Goal: Information Seeking & Learning: Understand process/instructions

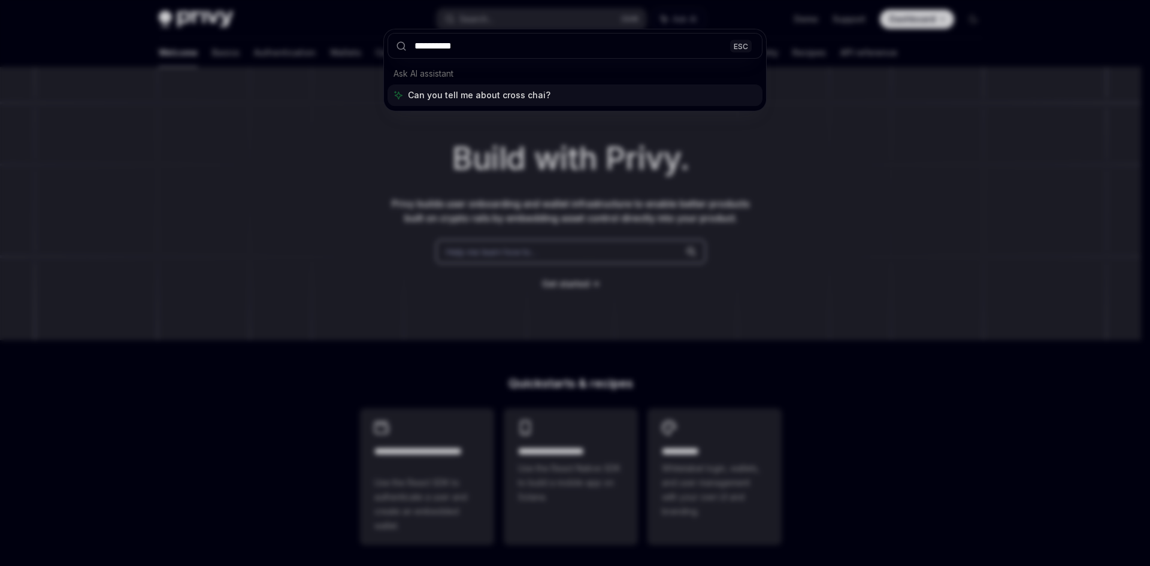
type input "**********"
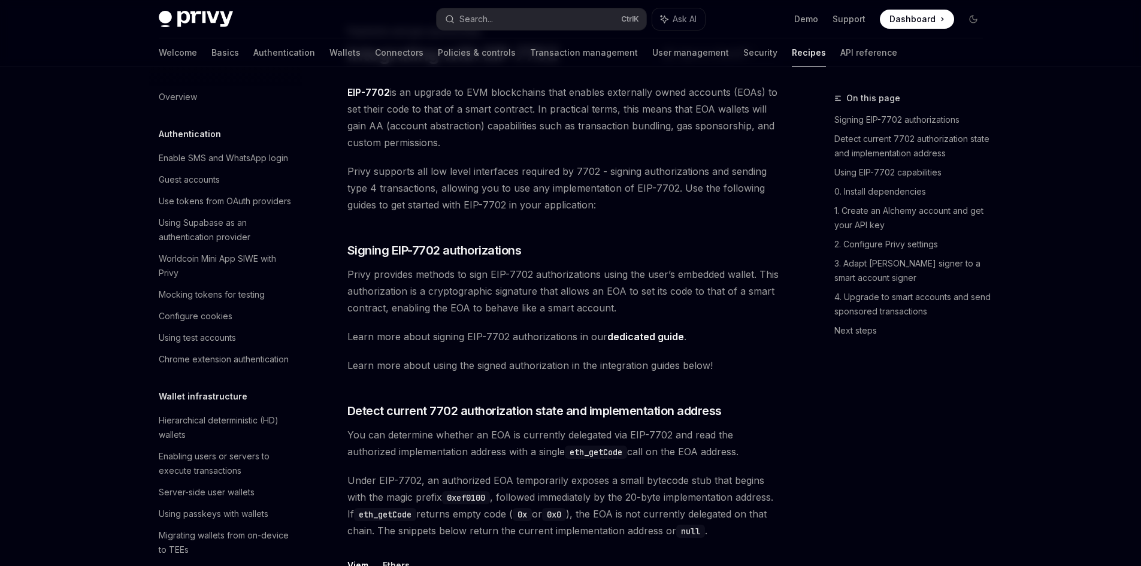
scroll to position [1032, 0]
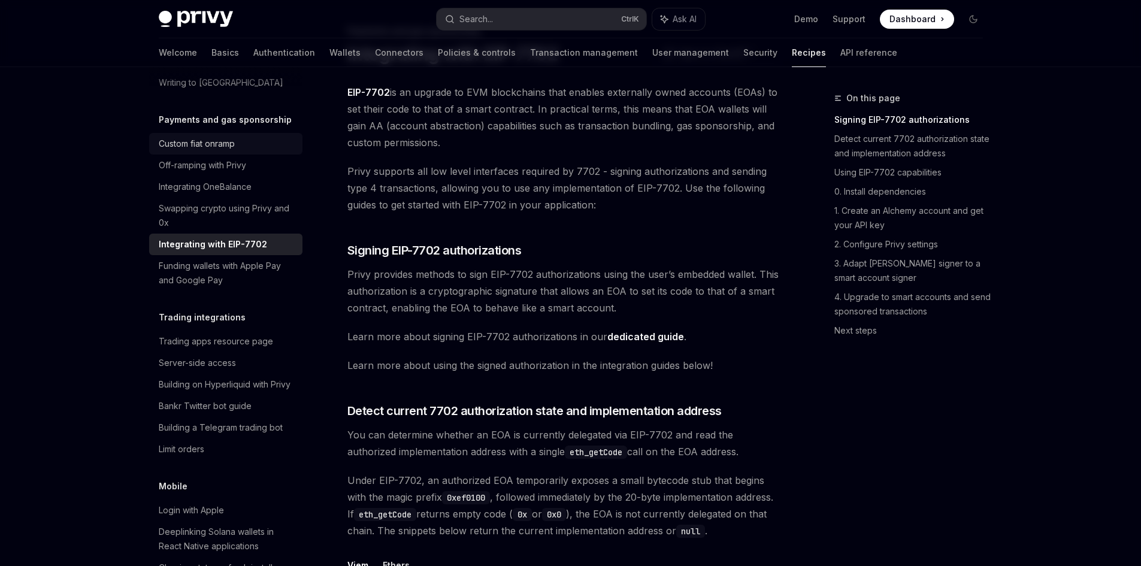
click at [166, 151] on div "Custom fiat onramp" at bounding box center [197, 144] width 76 height 14
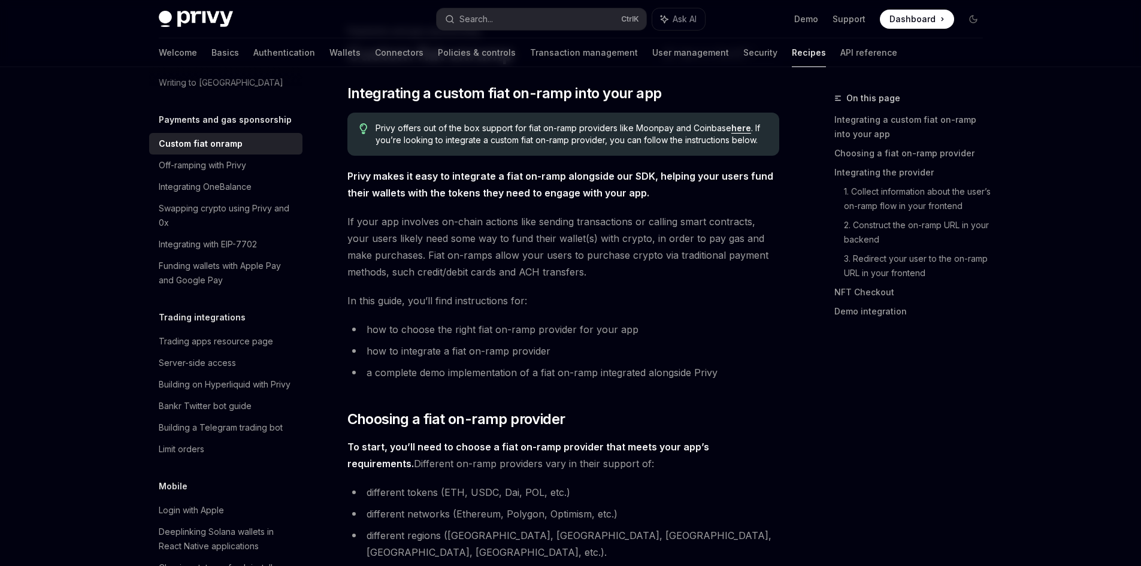
type textarea "*"
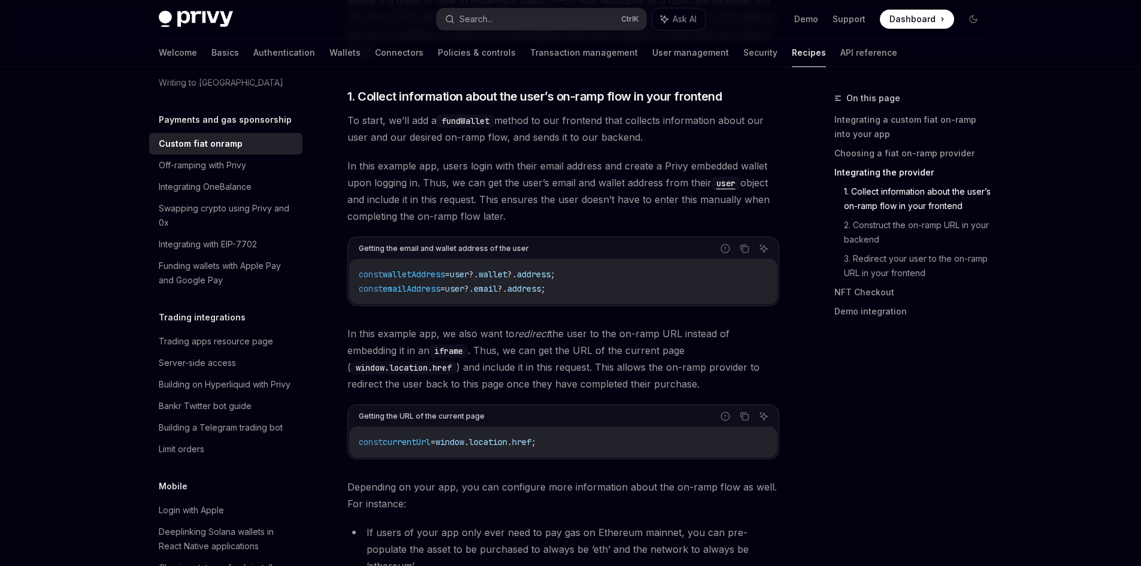
scroll to position [1165, 0]
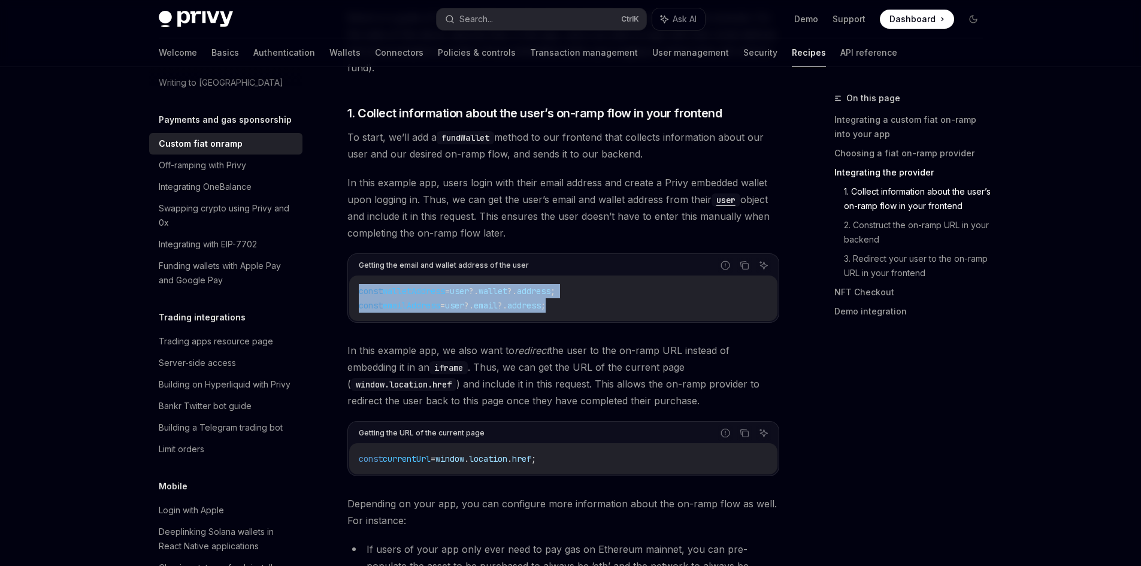
drag, startPoint x: 574, startPoint y: 285, endPoint x: 349, endPoint y: 274, distance: 225.5
click at [349, 276] on div "const walletAddress = user ?. wallet ?. address ; const emailAddress = user ?. …" at bounding box center [563, 299] width 428 height 46
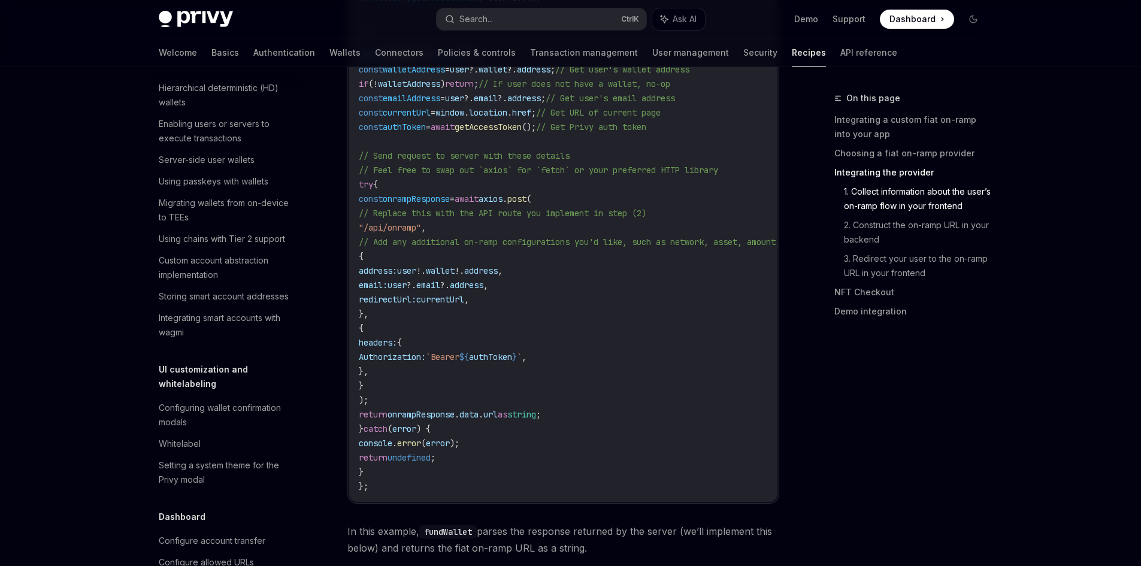
scroll to position [0, 0]
